Goal: Find specific page/section: Find specific page/section

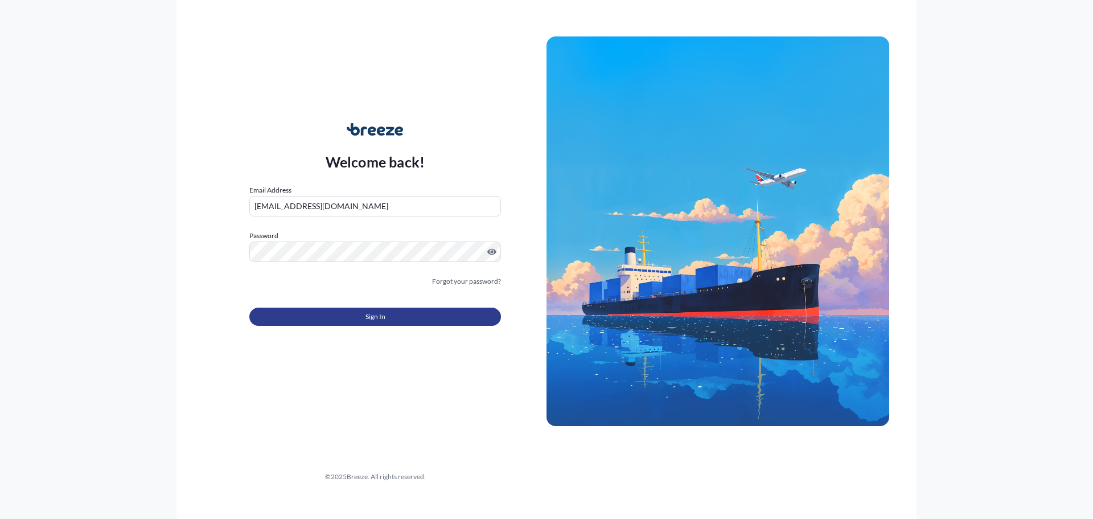
click at [377, 319] on span "Sign In" at bounding box center [376, 316] width 20 height 11
click at [378, 313] on span "Sign In" at bounding box center [376, 316] width 20 height 11
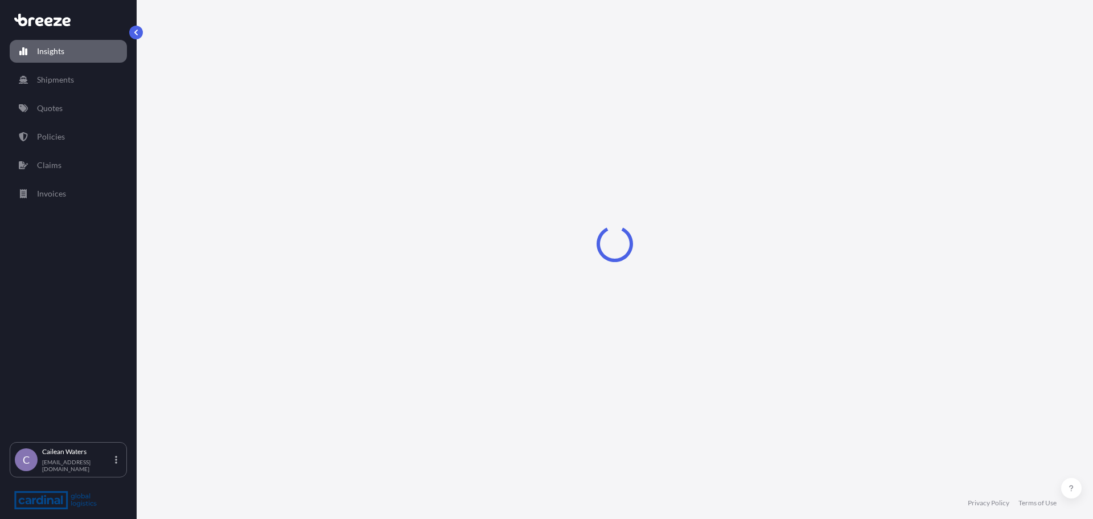
select select "2025"
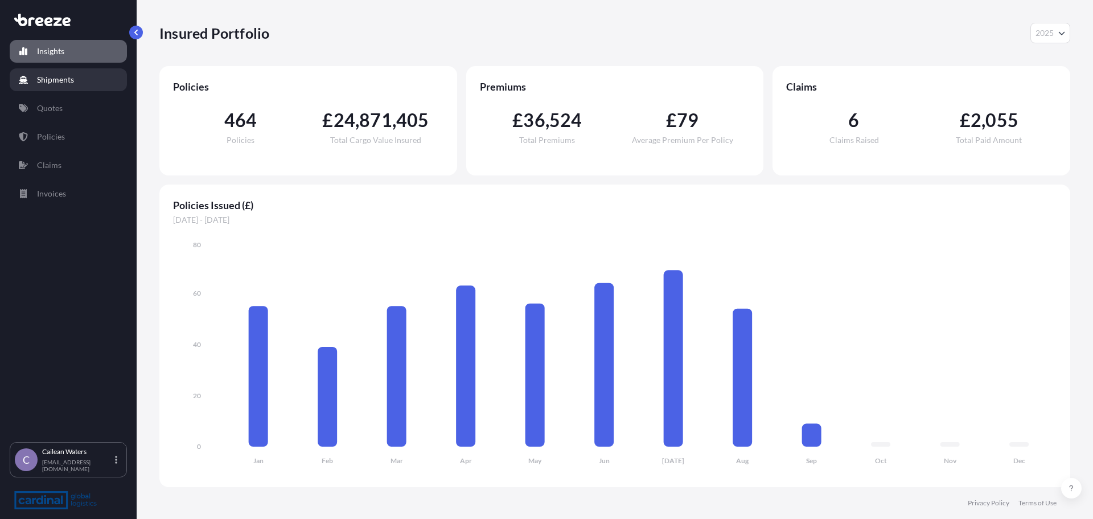
click at [90, 82] on link "Shipments" at bounding box center [68, 79] width 117 height 23
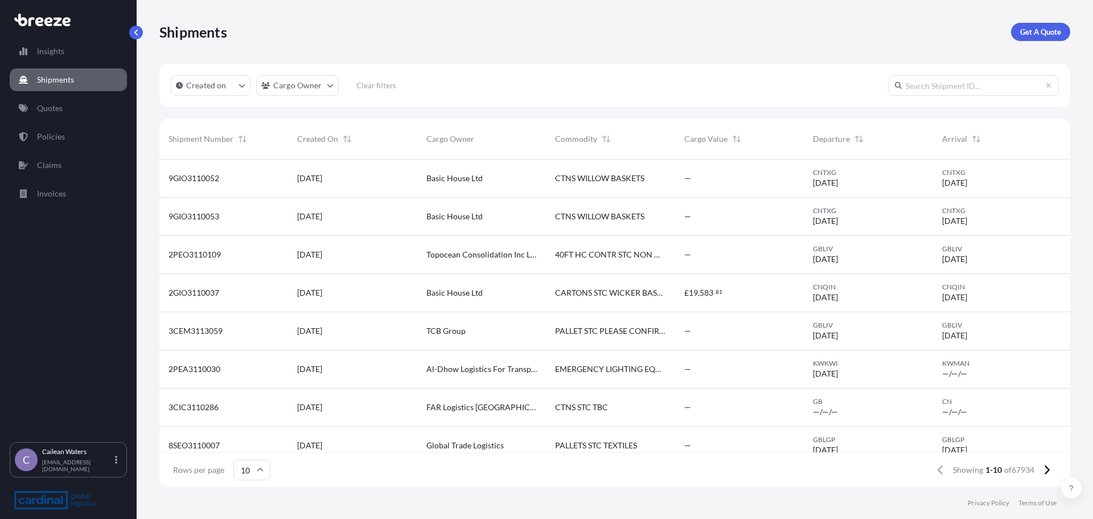
scroll to position [89, 0]
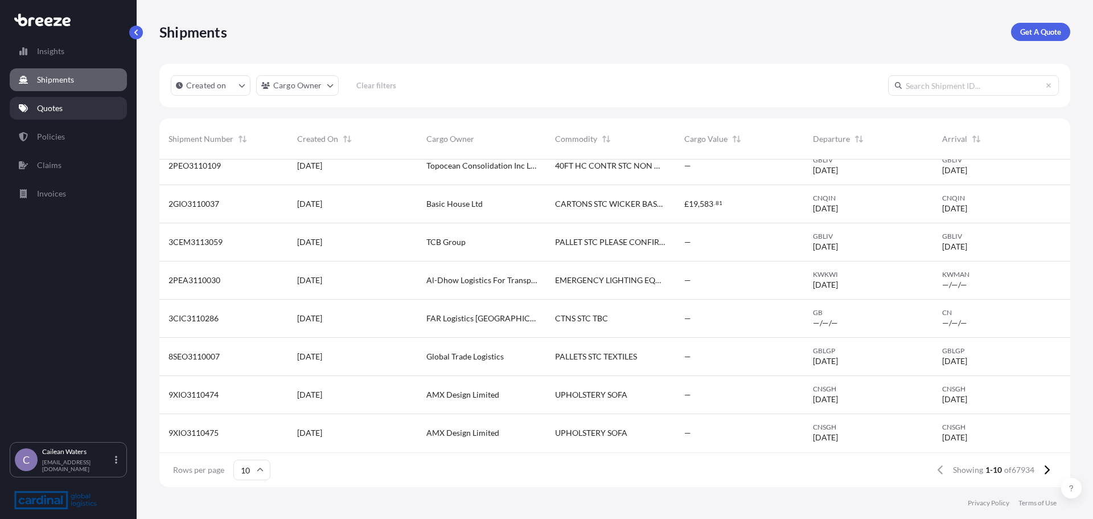
click at [51, 102] on link "Quotes" at bounding box center [68, 108] width 117 height 23
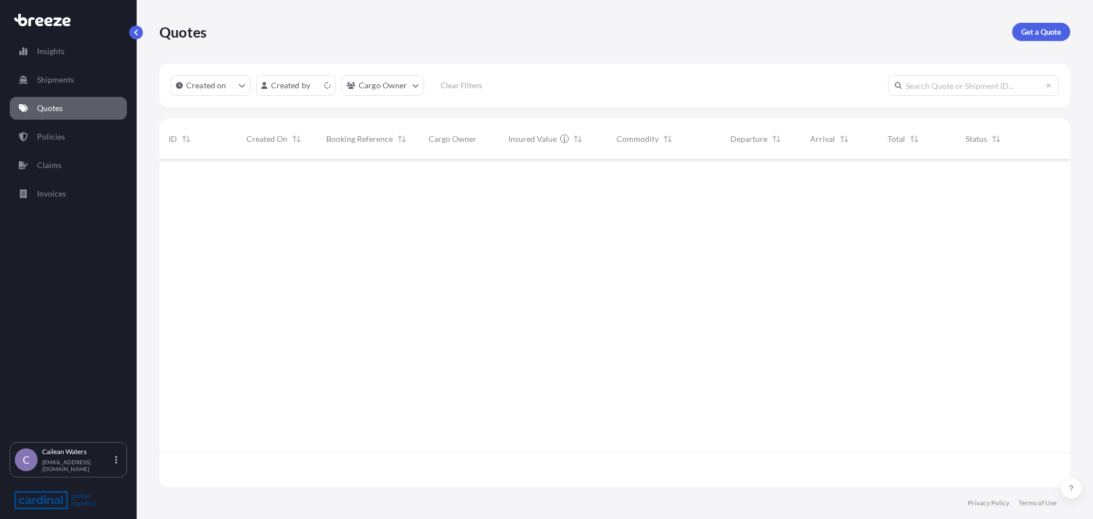
scroll to position [325, 903]
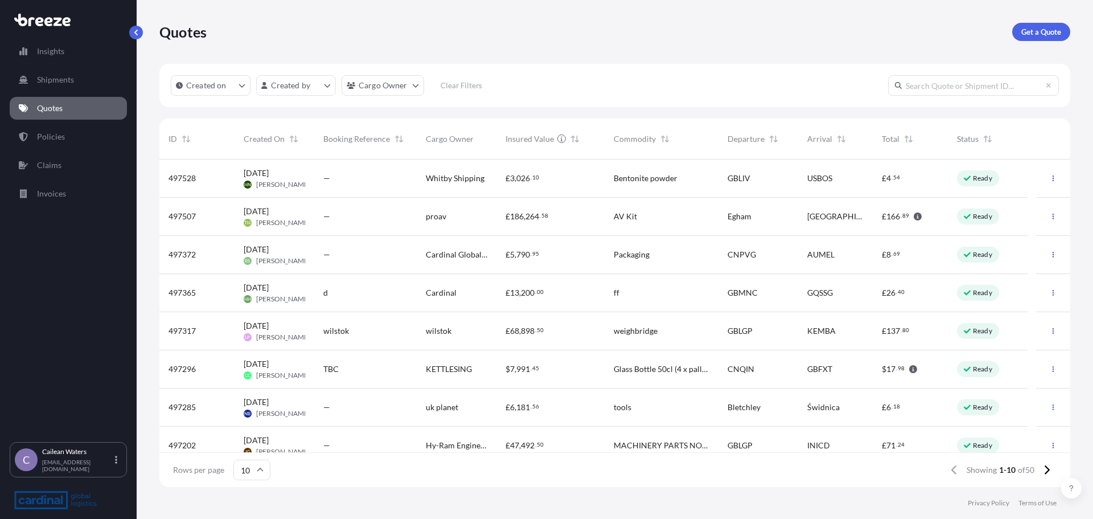
click at [254, 471] on input "10" at bounding box center [251, 470] width 37 height 20
click at [253, 442] on div "50" at bounding box center [251, 439] width 28 height 22
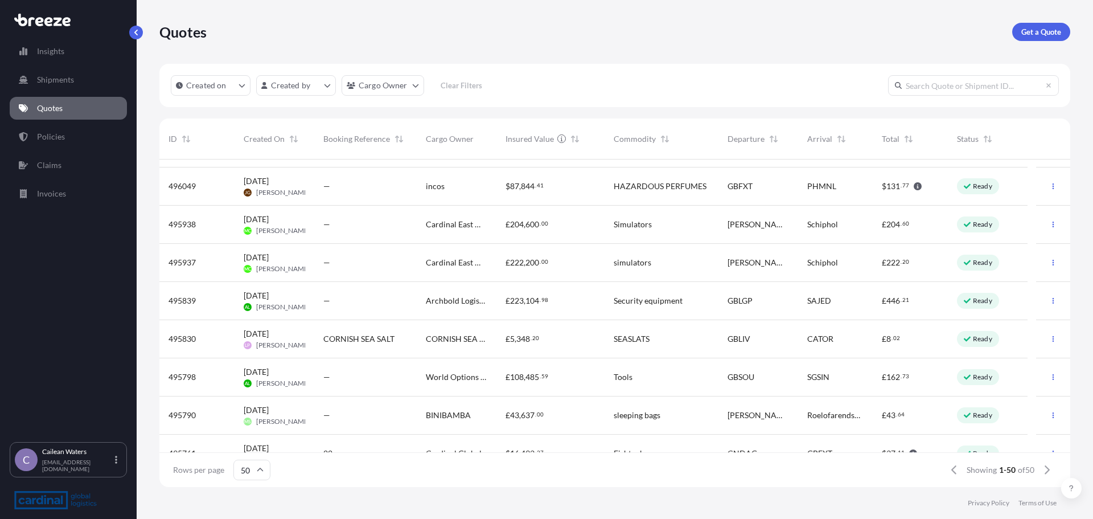
scroll to position [1367, 0]
click at [46, 162] on p "Claims" at bounding box center [49, 164] width 24 height 11
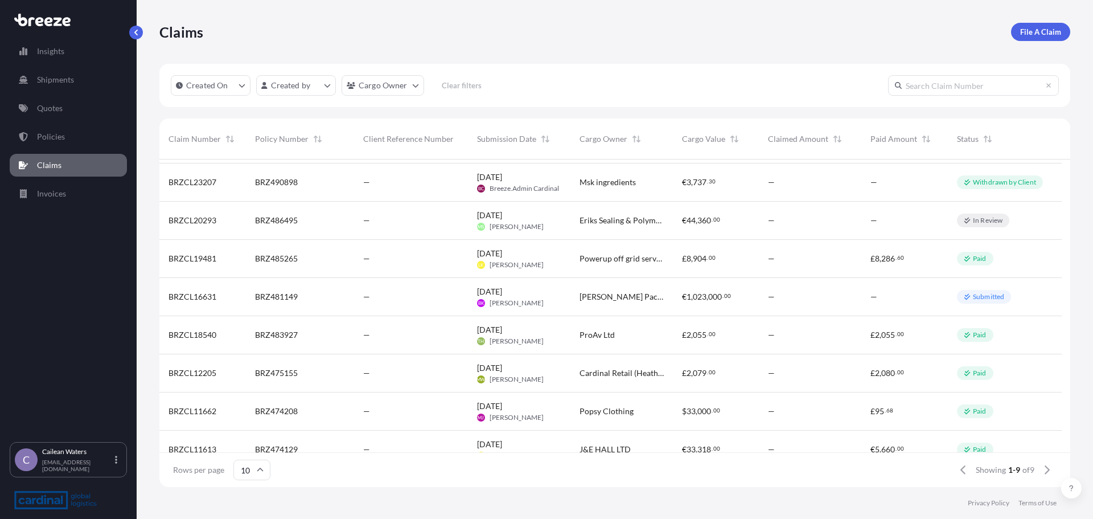
scroll to position [51, 0]
